Goal: Information Seeking & Learning: Learn about a topic

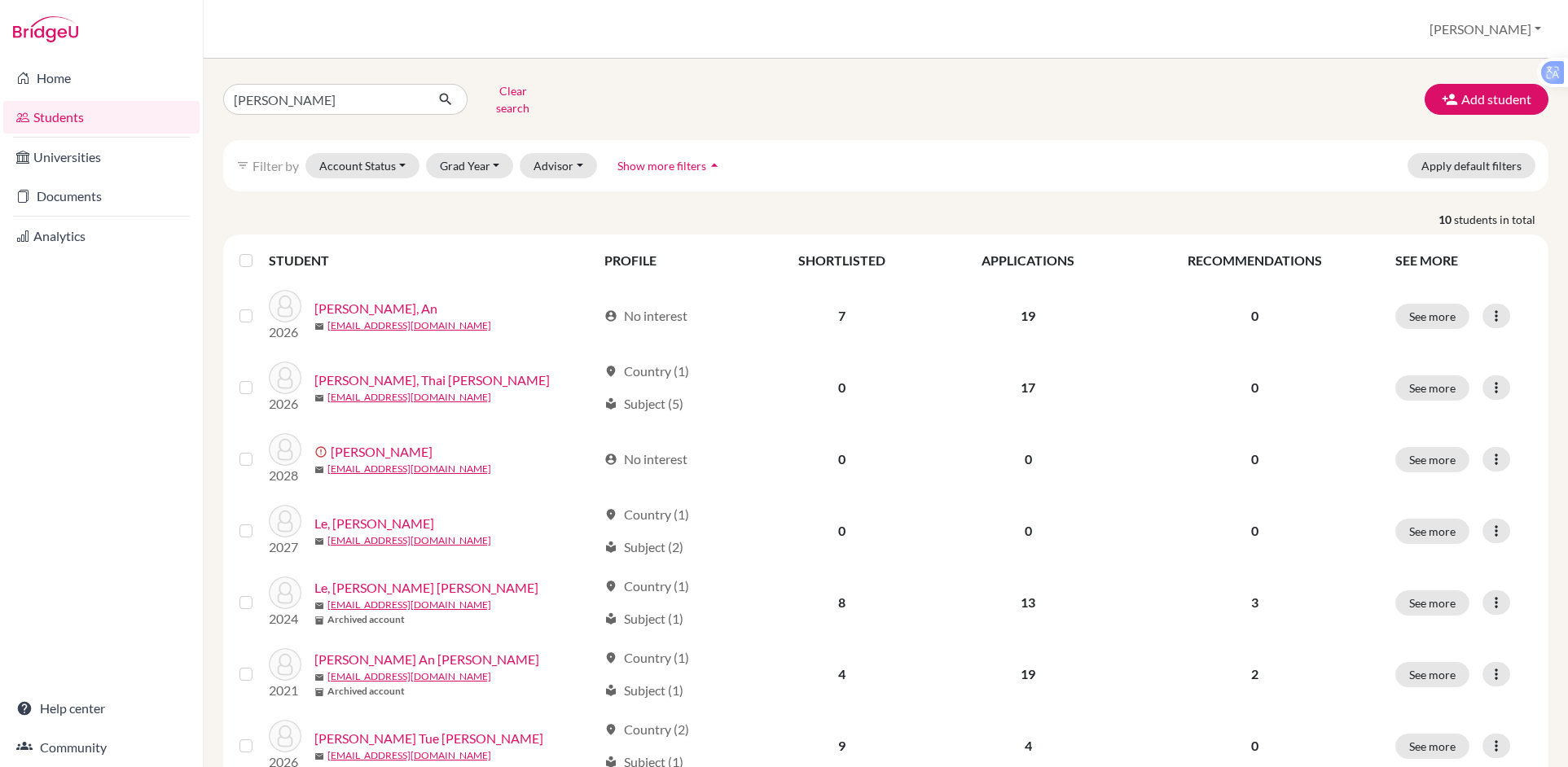
type input "[PERSON_NAME]"
click button "submit" at bounding box center [445, 99] width 43 height 31
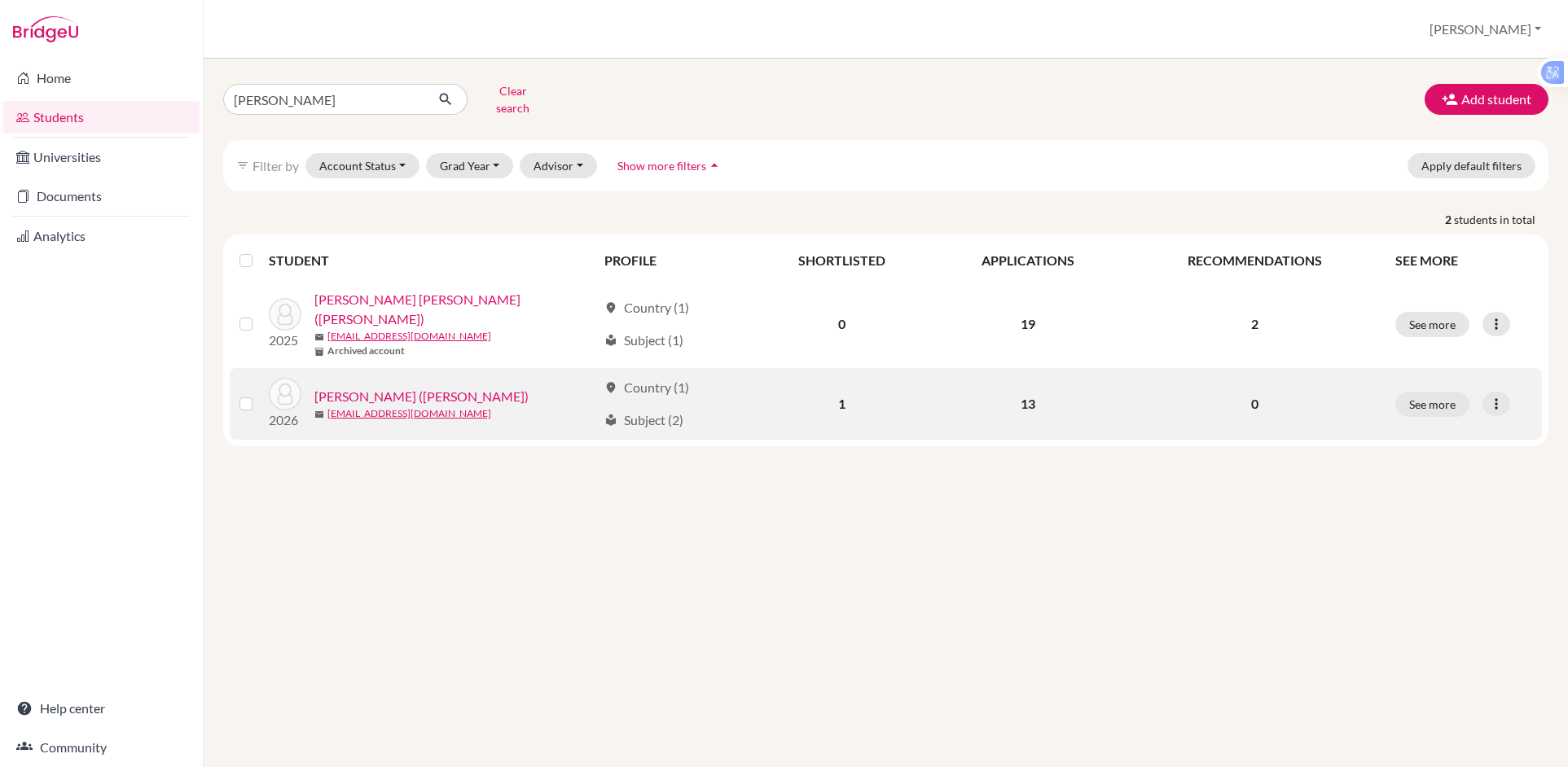
click at [397, 387] on link "[PERSON_NAME] ([PERSON_NAME])" at bounding box center [421, 396] width 215 height 19
click at [395, 387] on link "[PERSON_NAME] ([PERSON_NAME])" at bounding box center [421, 396] width 215 height 19
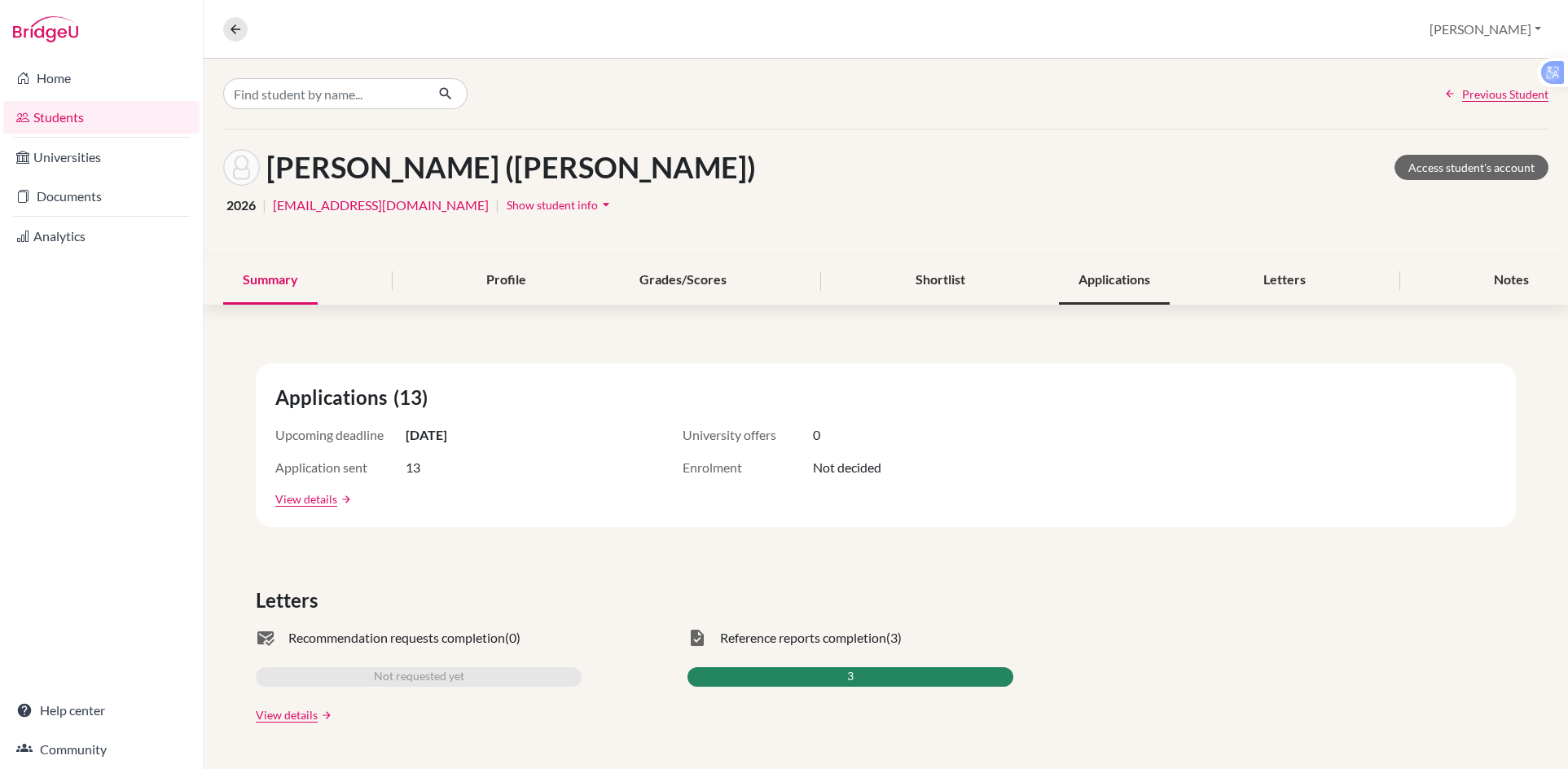
click at [1106, 284] on div "Applications" at bounding box center [1115, 280] width 111 height 48
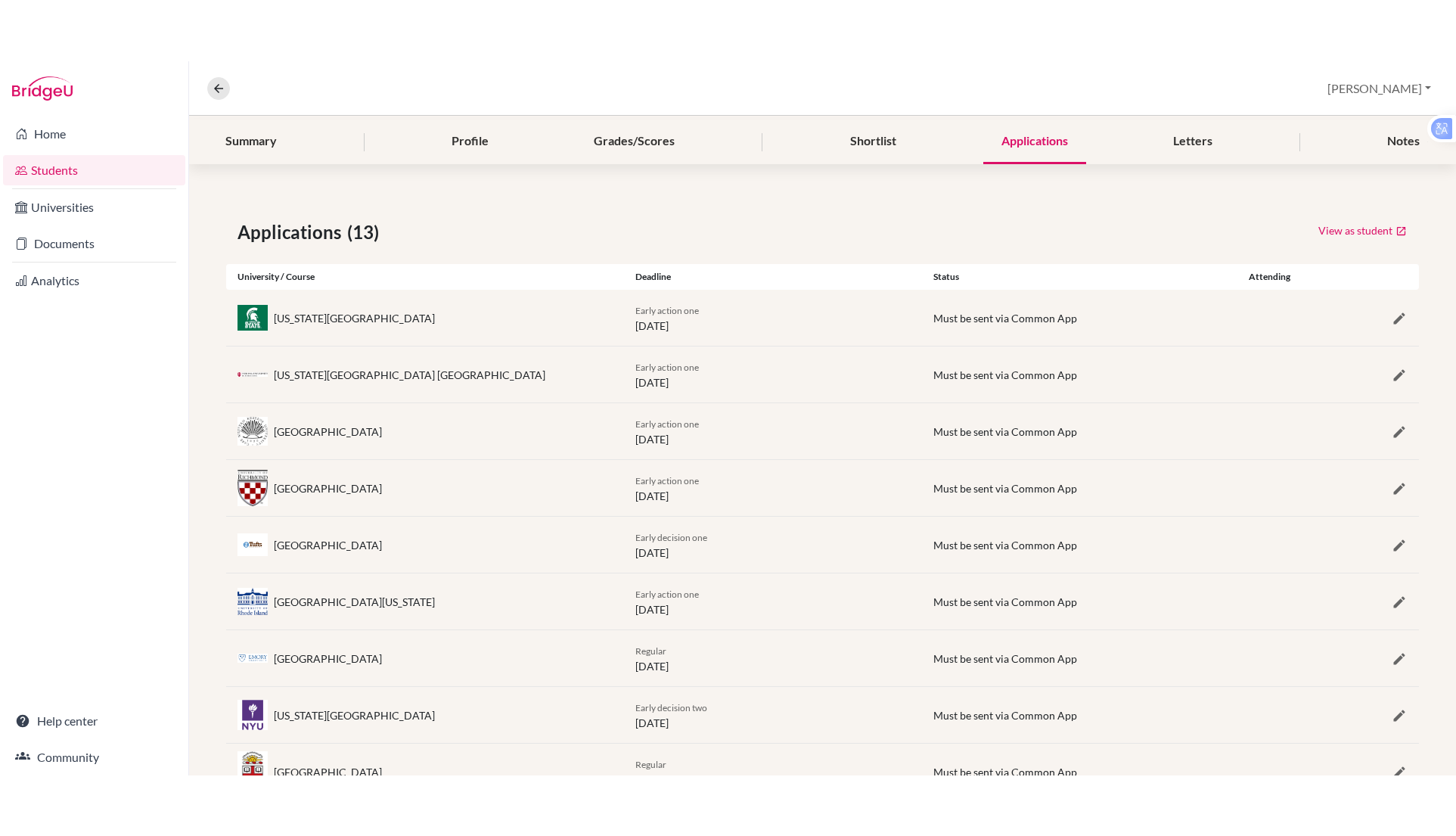
scroll to position [180, 0]
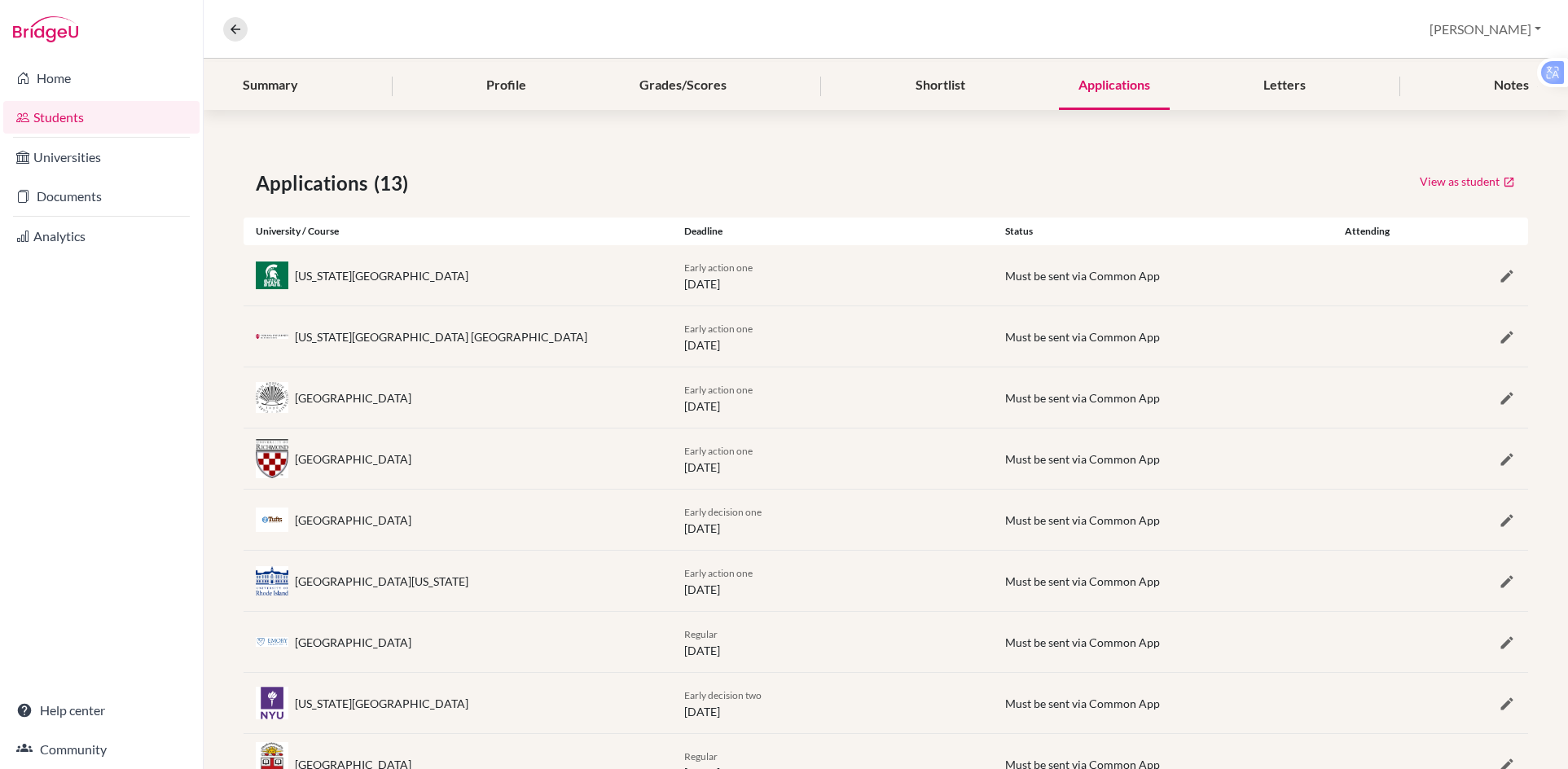
click at [958, 434] on div "University of Richmond Early action one [DATE] Must be sent via Common App" at bounding box center [886, 459] width 1285 height 61
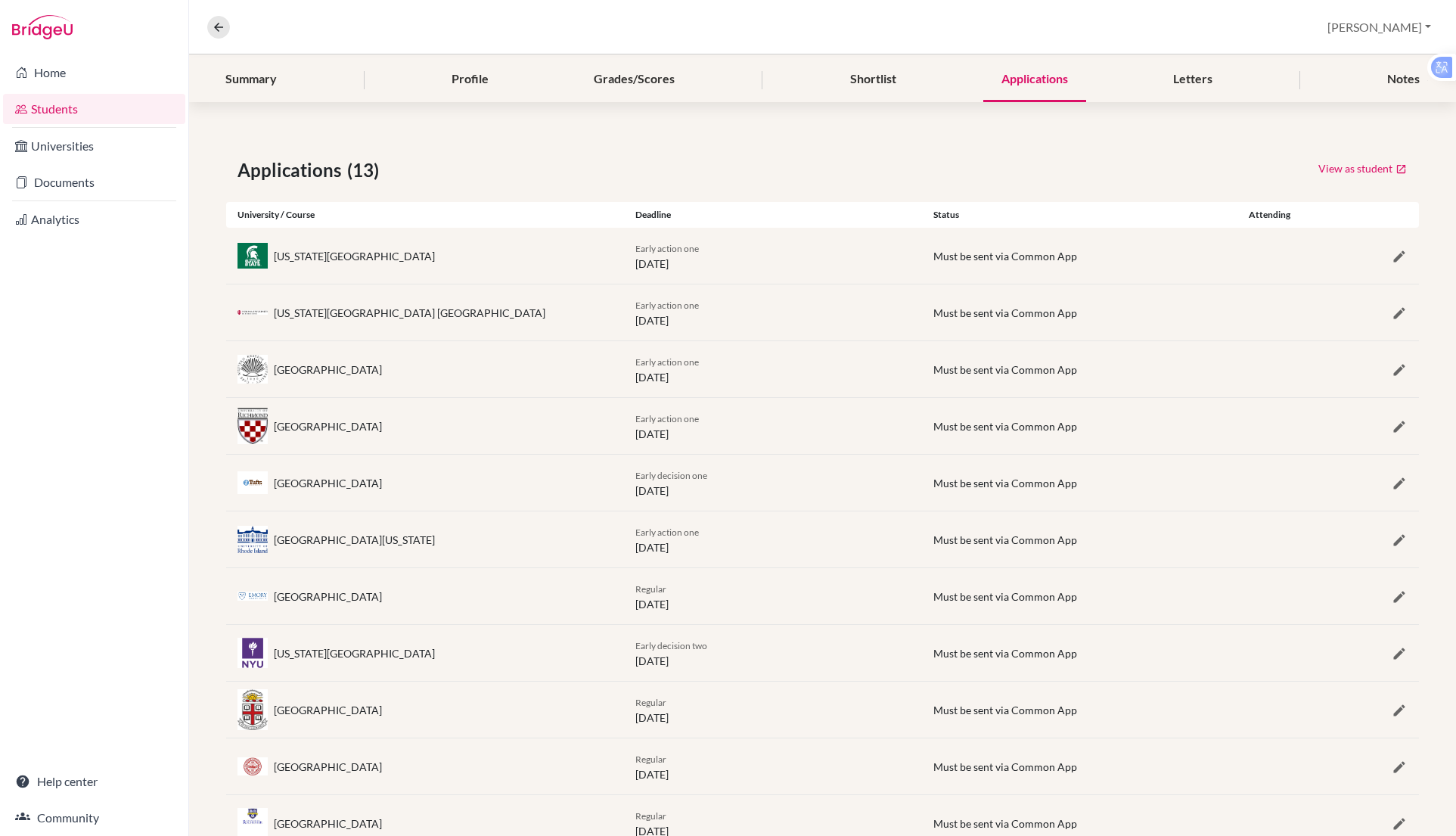
click at [491, 34] on div "Overview Student details [PERSON_NAME] Profile School Settings Log out" at bounding box center [823, 27] width 1267 height 55
click at [308, 2] on div "Overview Student details Paul Profile School Settings Log out" at bounding box center [823, 27] width 1267 height 55
click at [847, 26] on div "Overview Student details Paul Profile School Settings Log out" at bounding box center [823, 27] width 1267 height 55
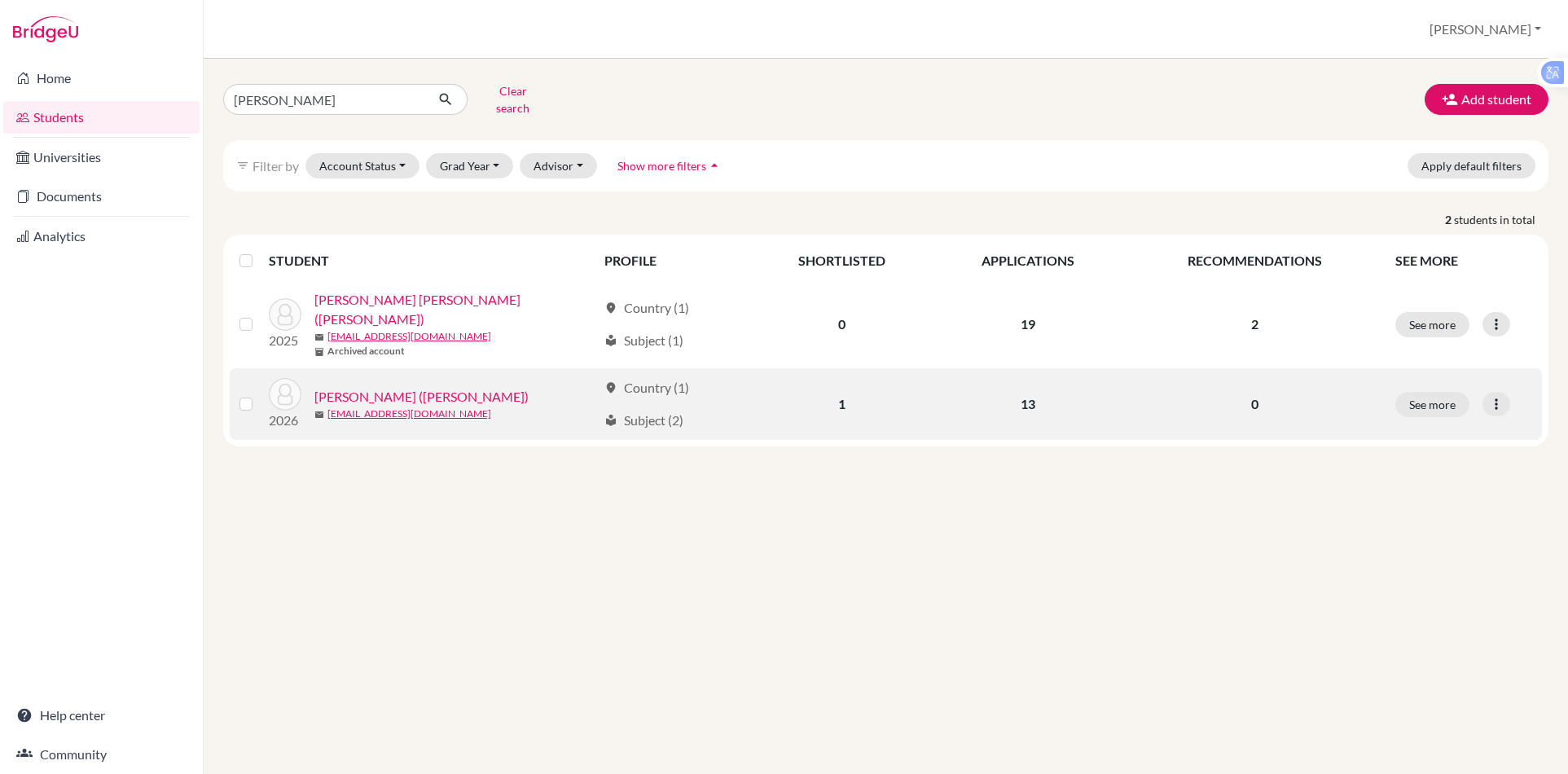
click at [375, 387] on link "[PERSON_NAME] ([PERSON_NAME])" at bounding box center [421, 396] width 215 height 19
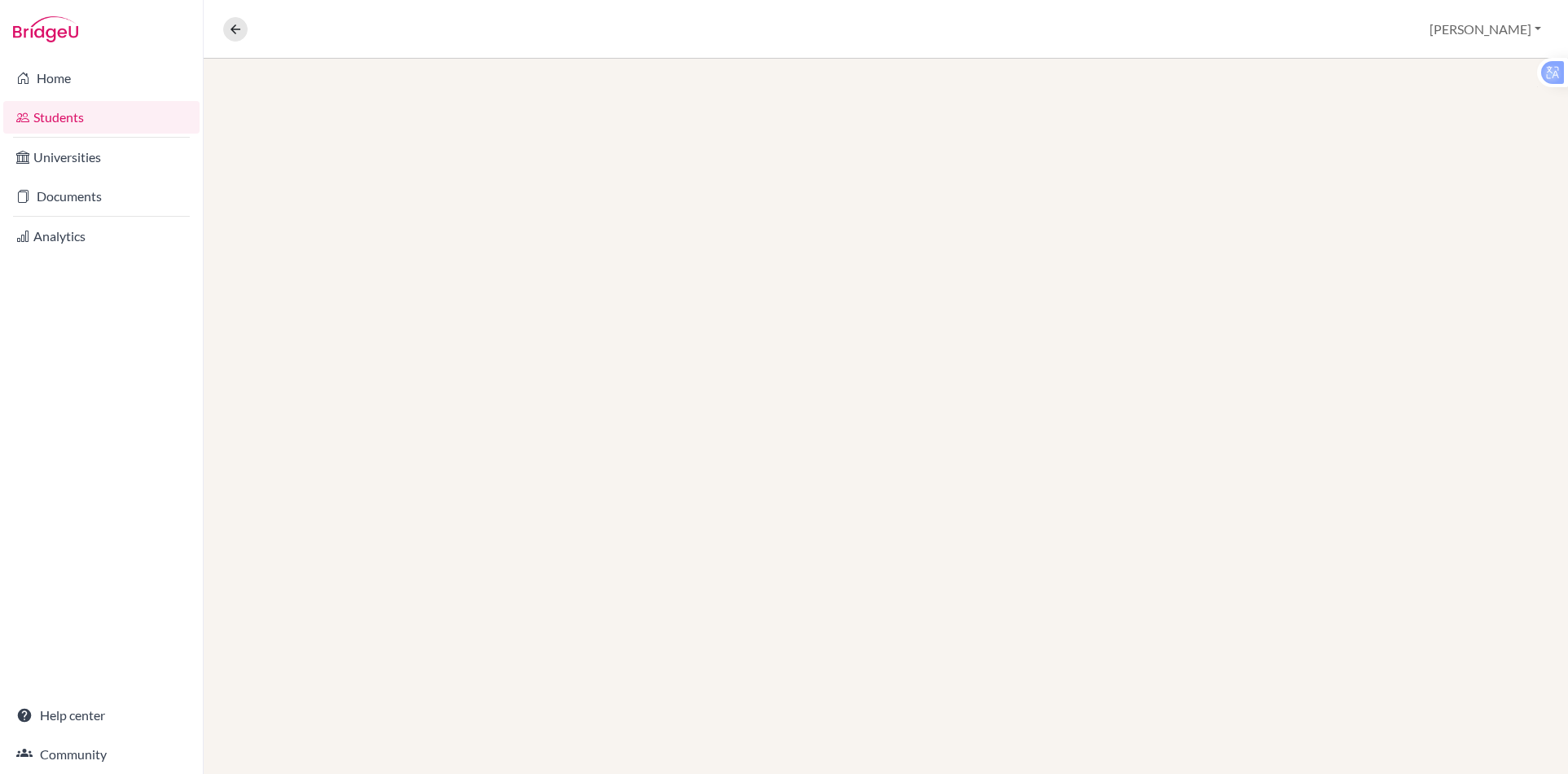
click at [375, 368] on div at bounding box center [886, 416] width 1364 height 715
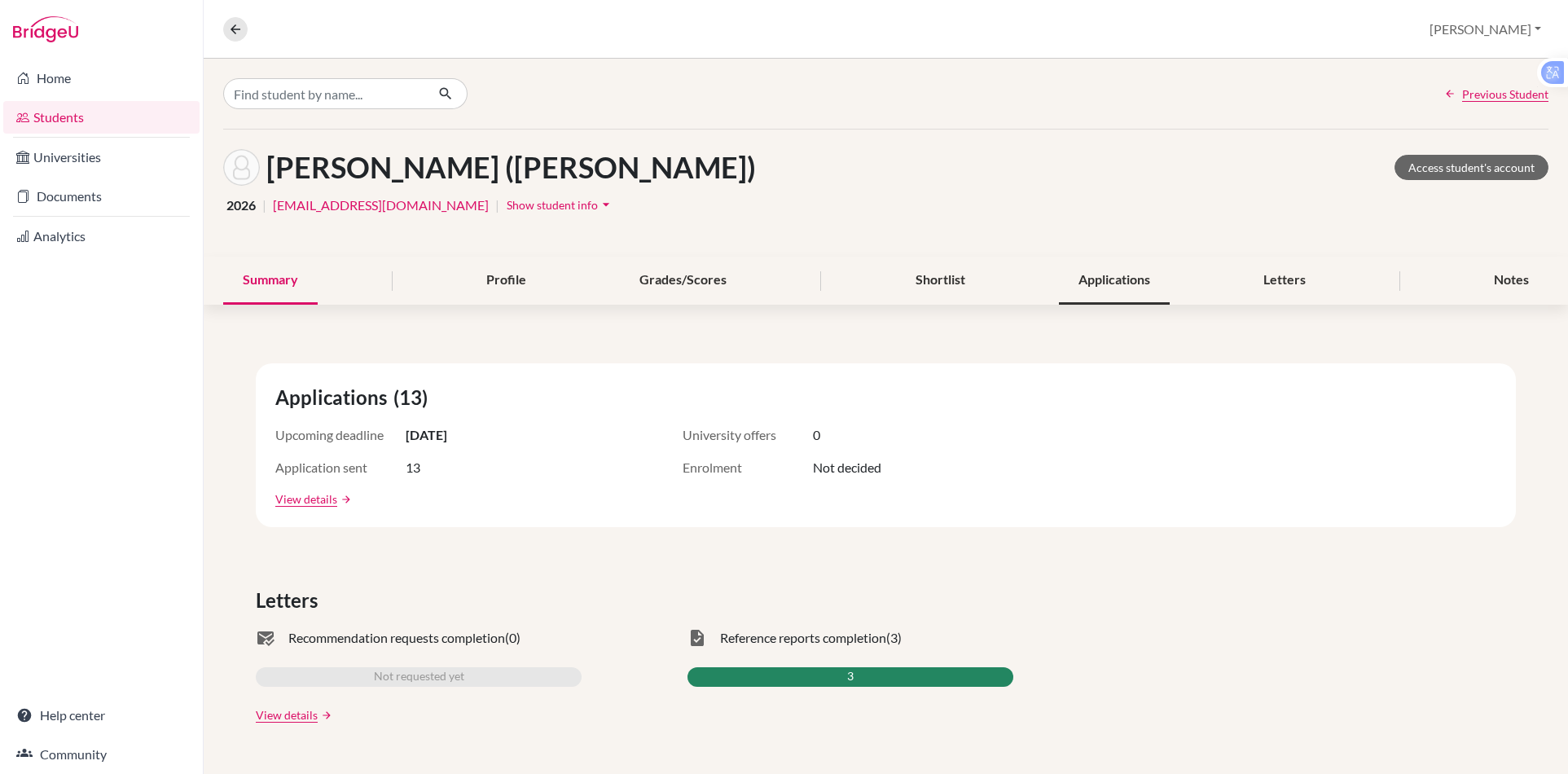
click at [1083, 284] on div "Applications" at bounding box center [1115, 280] width 111 height 48
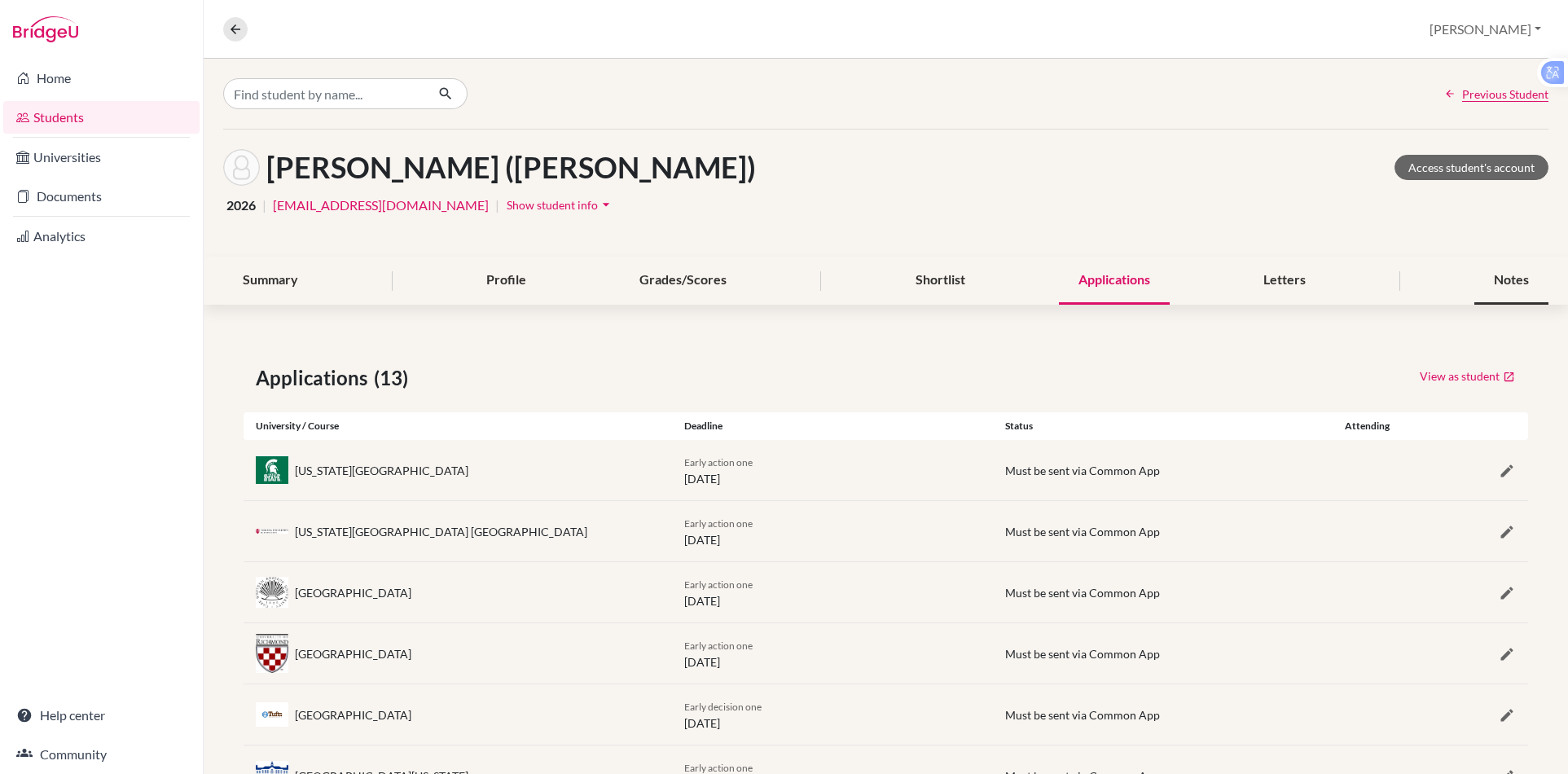
click at [1496, 274] on div "Notes" at bounding box center [1512, 280] width 74 height 48
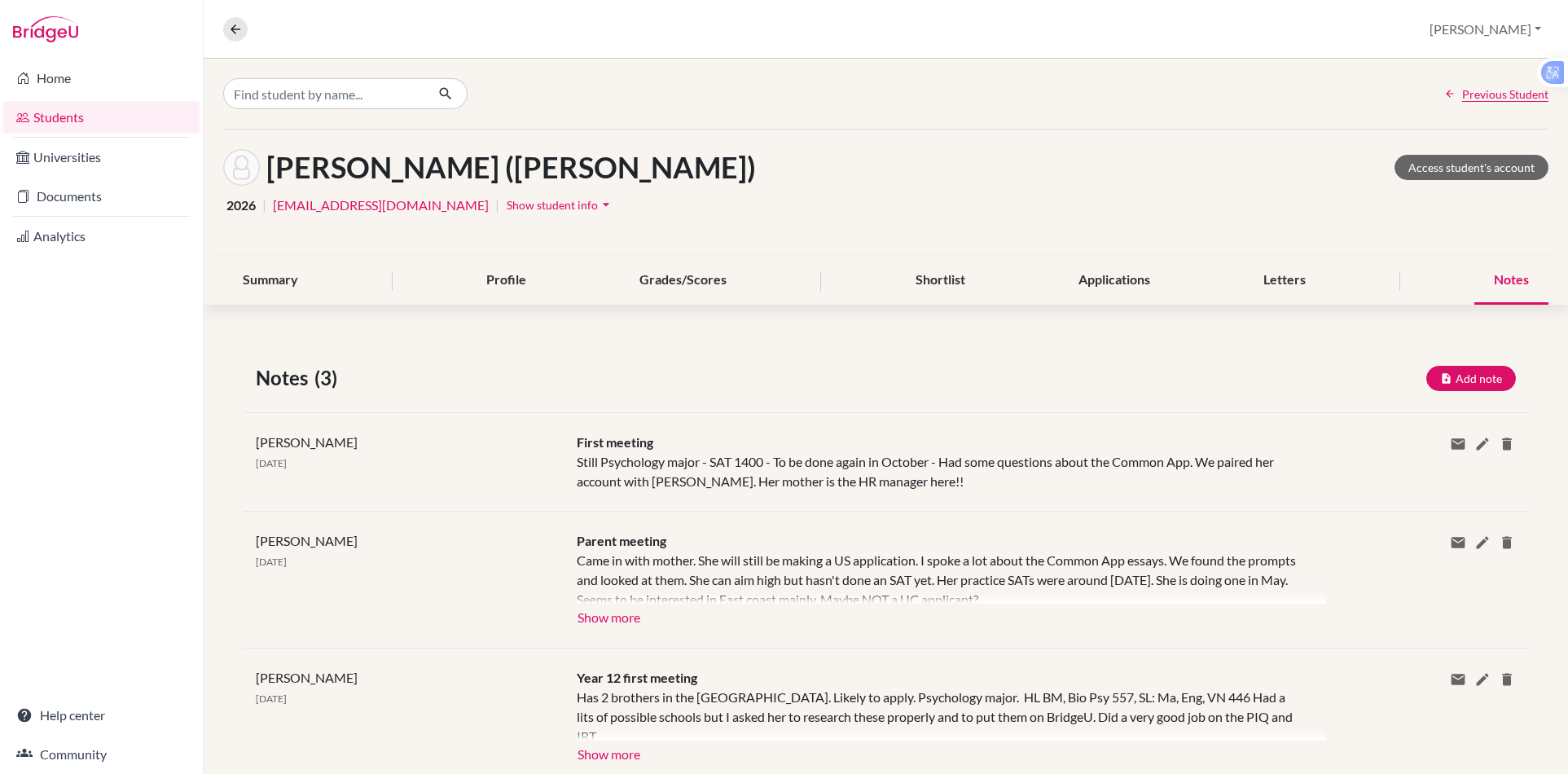
click at [155, 38] on div at bounding box center [101, 29] width 203 height 59
